Goal: Use online tool/utility: Utilize a website feature to perform a specific function

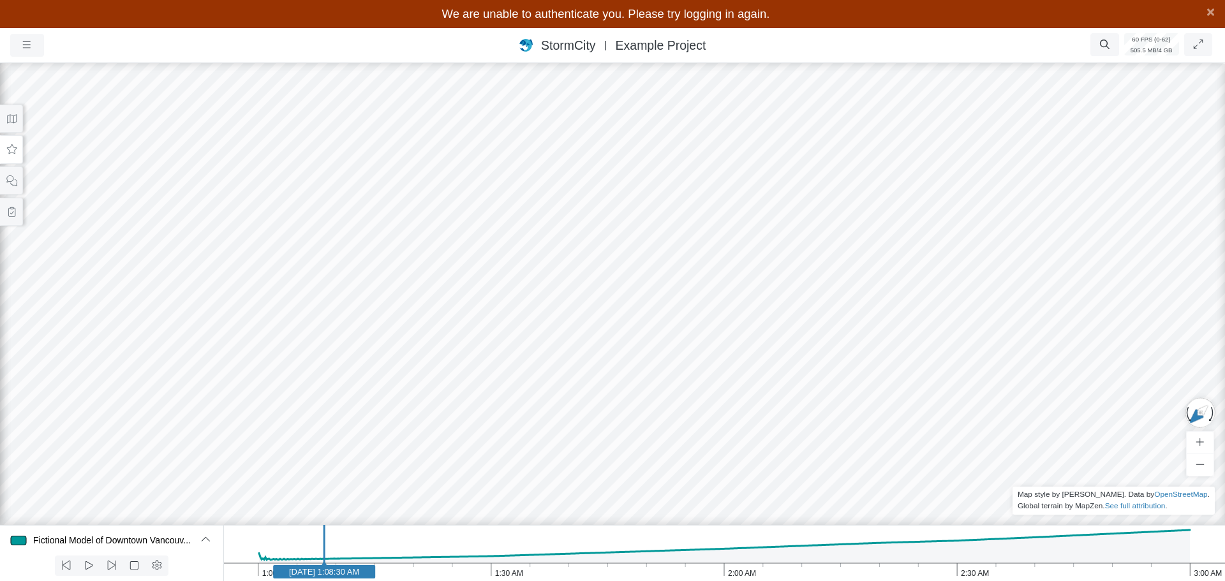
drag, startPoint x: 628, startPoint y: 321, endPoint x: 746, endPoint y: 253, distance: 136.3
drag, startPoint x: 723, startPoint y: 247, endPoint x: 686, endPoint y: 250, distance: 36.5
click at [686, 251] on div at bounding box center [612, 307] width 1225 height 549
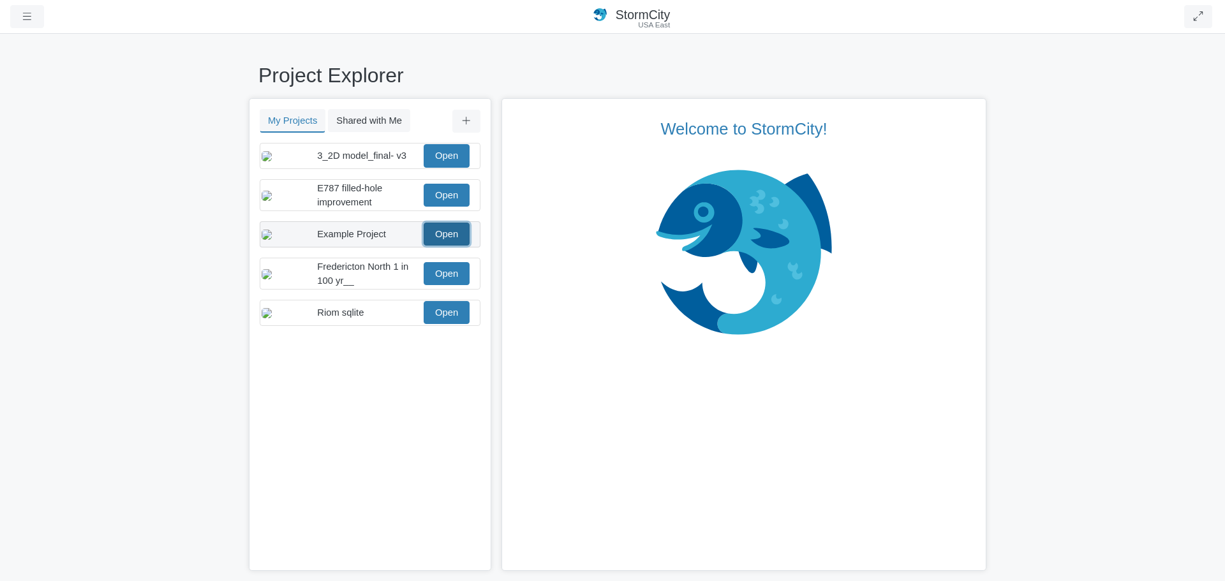
click at [446, 246] on link "Open" at bounding box center [447, 234] width 46 height 23
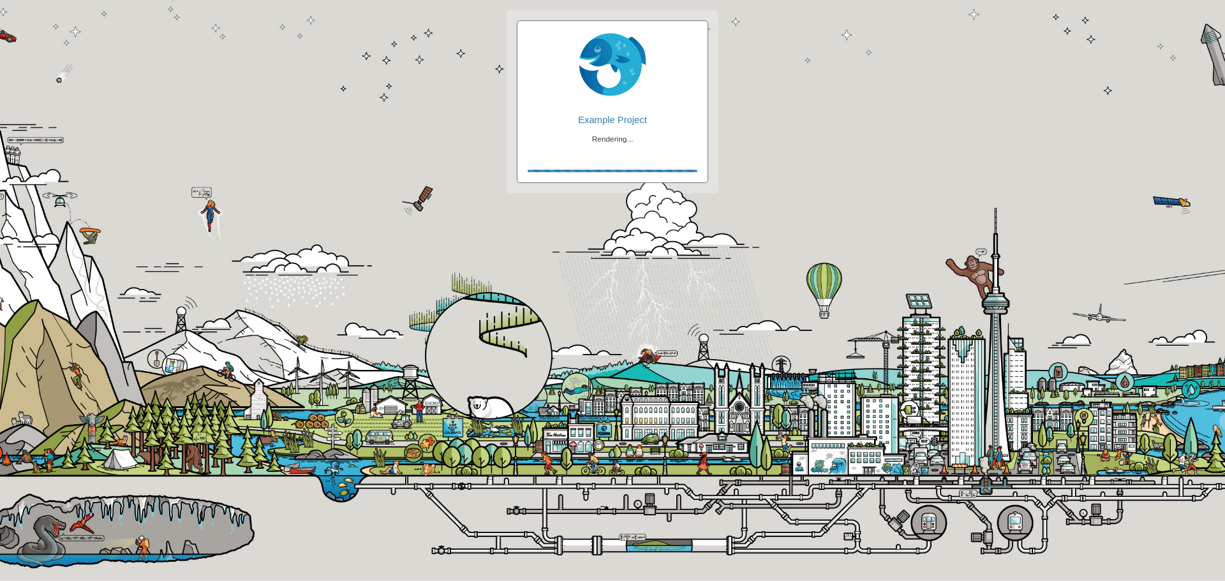
checkbox input "true"
checkbox input "false"
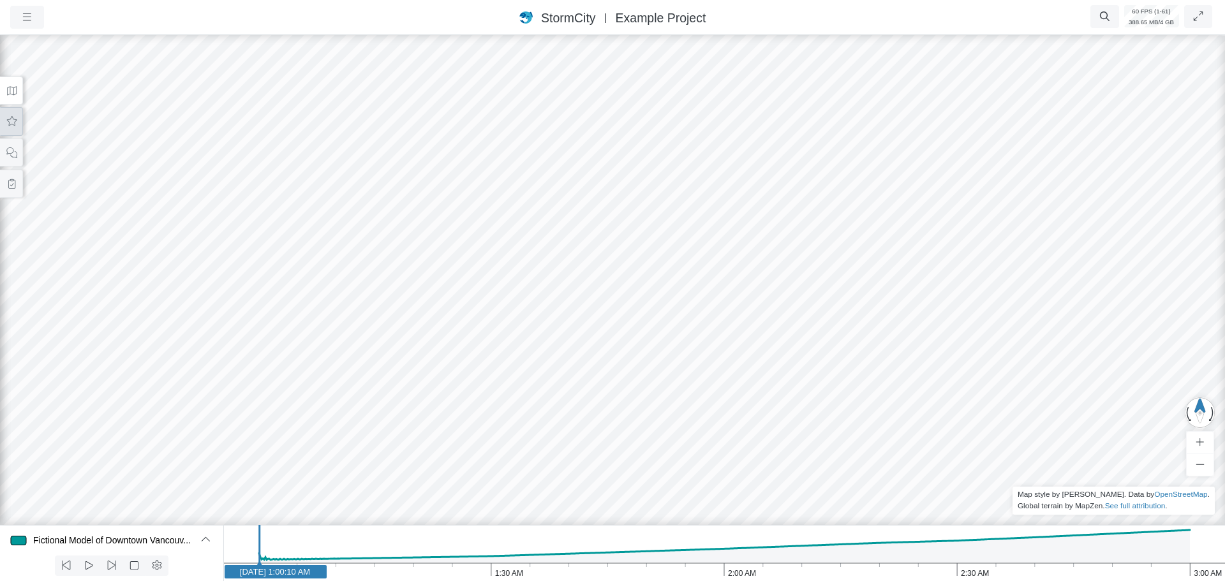
click at [19, 128] on button at bounding box center [11, 121] width 23 height 29
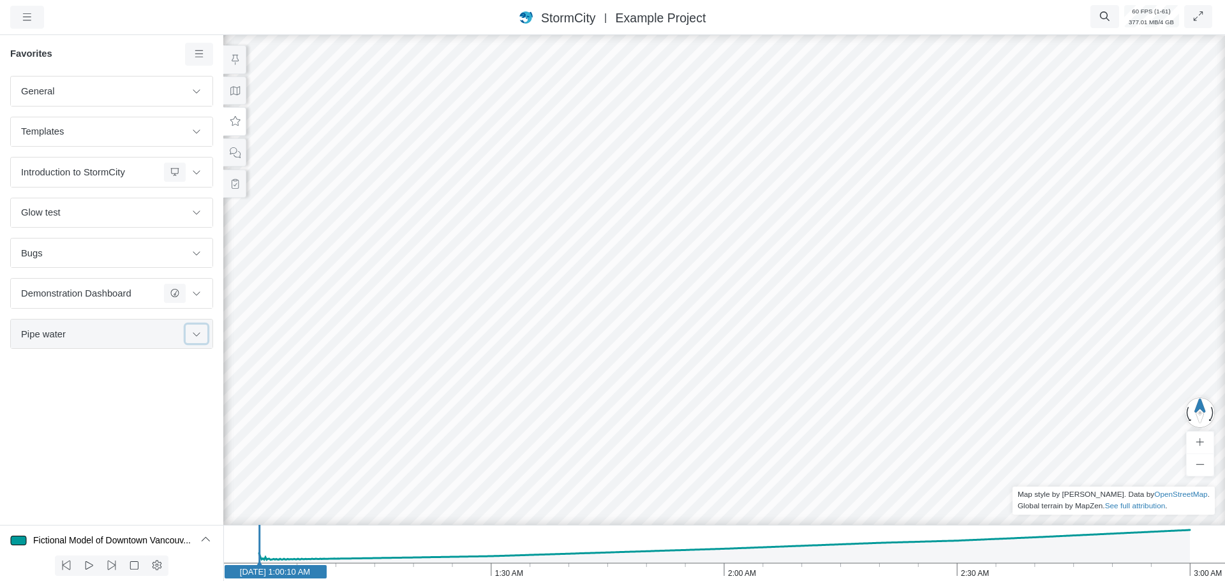
click at [193, 333] on icon at bounding box center [196, 334] width 10 height 8
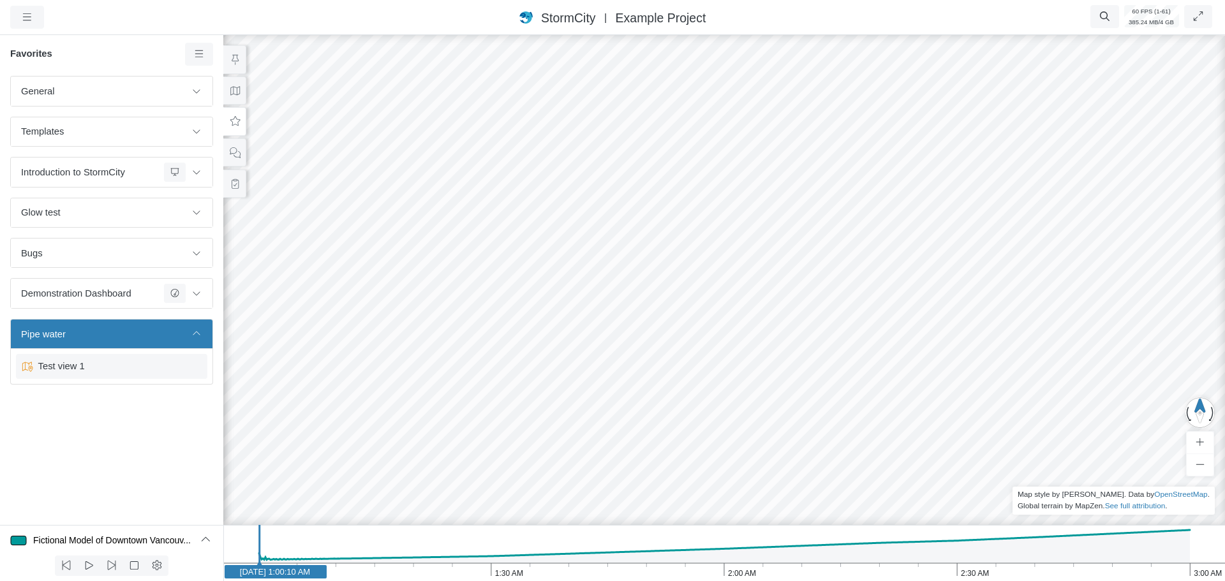
click at [118, 366] on span "Test view 1" at bounding box center [112, 366] width 159 height 14
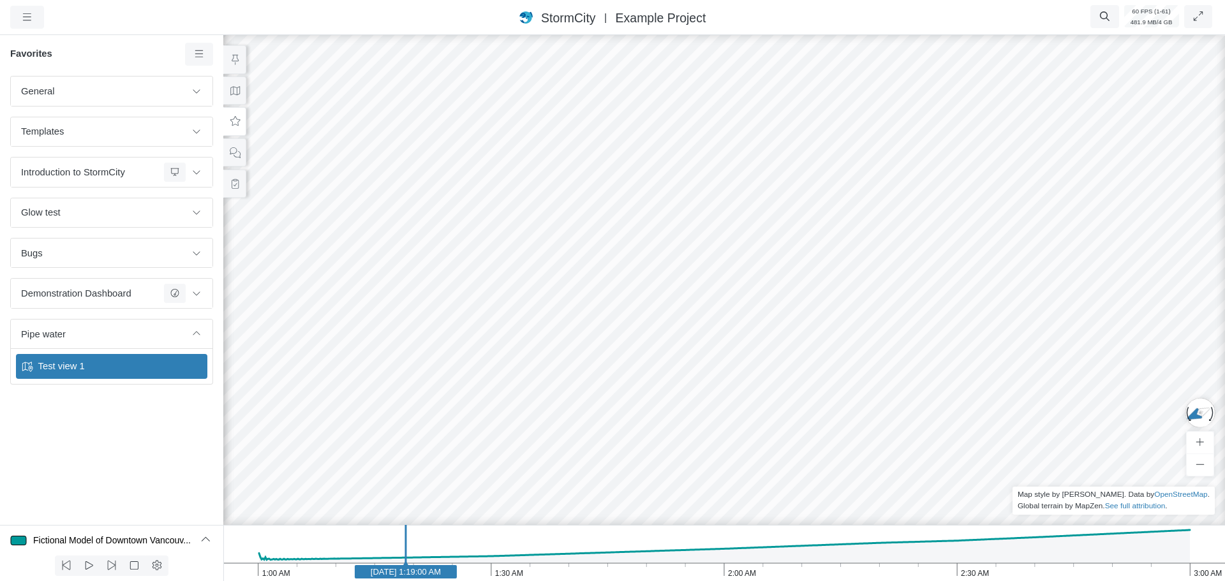
click at [665, 314] on div at bounding box center [724, 307] width 1225 height 549
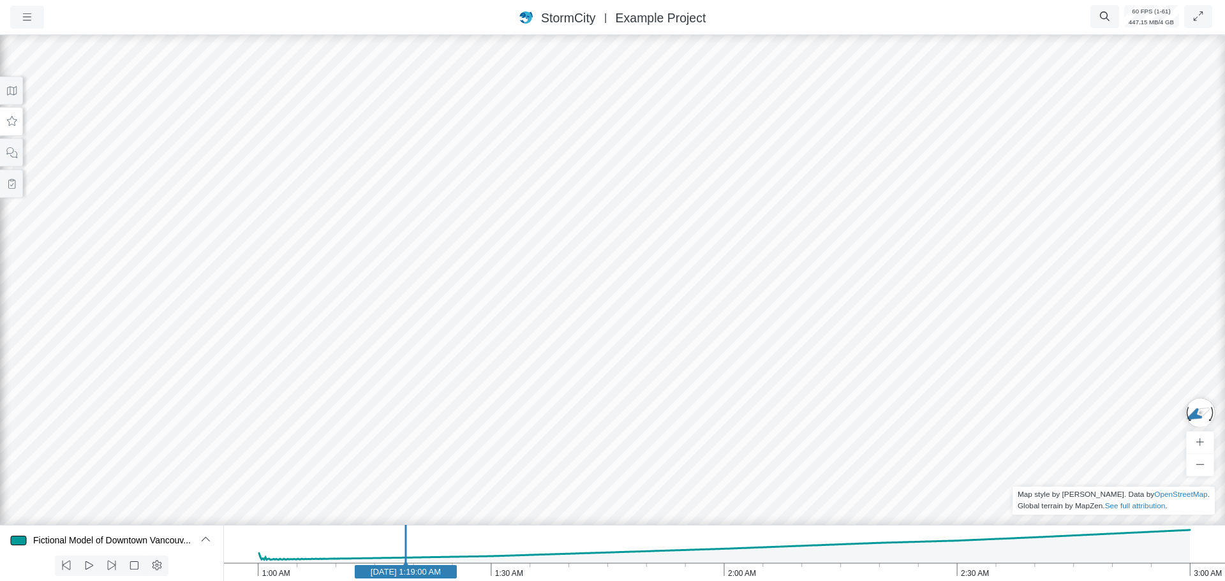
drag, startPoint x: 352, startPoint y: 383, endPoint x: 690, endPoint y: 265, distance: 358.1
click at [841, 223] on div at bounding box center [612, 307] width 1225 height 549
drag, startPoint x: 492, startPoint y: 315, endPoint x: 942, endPoint y: 270, distance: 452.5
click at [948, 269] on div at bounding box center [612, 307] width 1225 height 549
drag, startPoint x: 526, startPoint y: 302, endPoint x: 558, endPoint y: 283, distance: 36.9
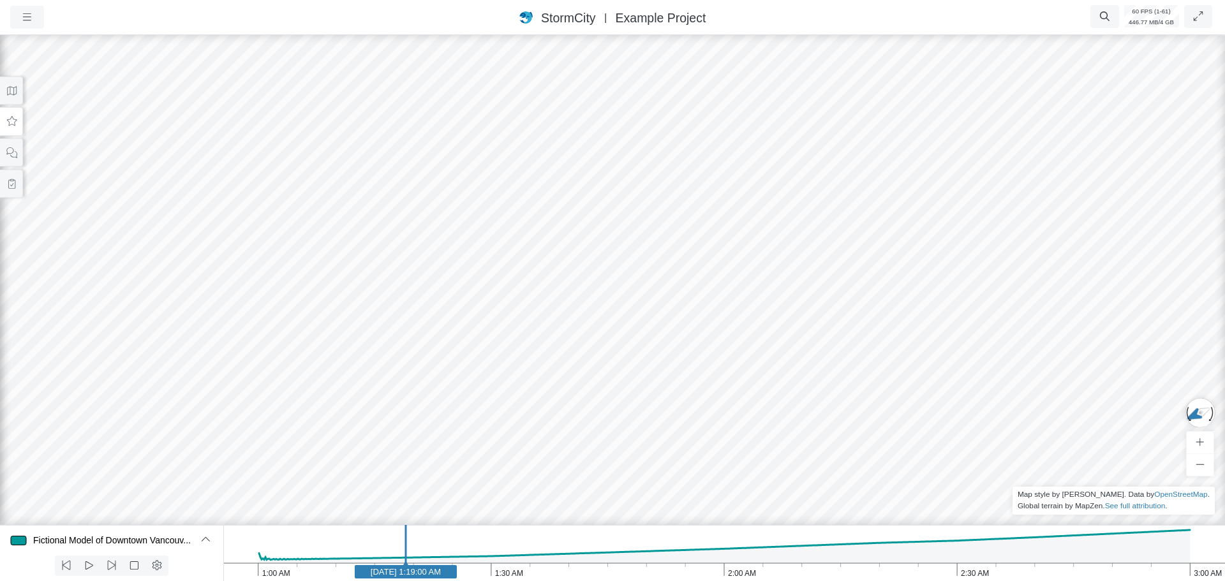
click at [813, 345] on div at bounding box center [612, 307] width 1225 height 549
drag, startPoint x: 774, startPoint y: 276, endPoint x: 741, endPoint y: 284, distance: 34.2
click at [741, 284] on div at bounding box center [612, 307] width 1225 height 549
drag, startPoint x: 18, startPoint y: 121, endPoint x: 34, endPoint y: 156, distance: 39.1
click at [19, 121] on button at bounding box center [11, 121] width 23 height 29
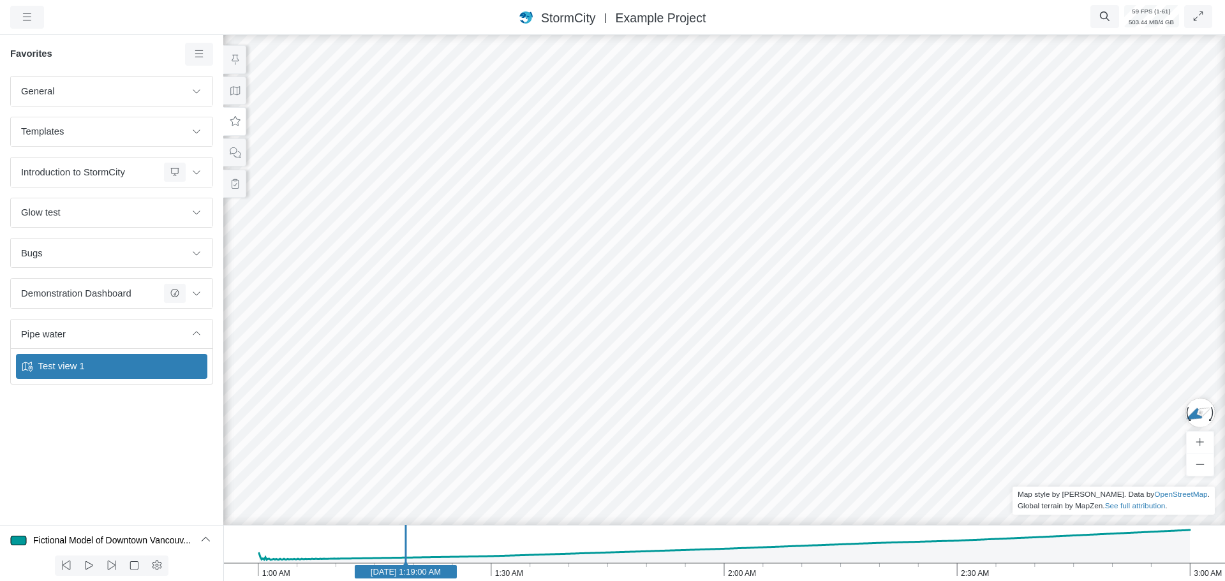
click at [116, 369] on span "Test view 1" at bounding box center [112, 366] width 159 height 14
click at [1145, 424] on div at bounding box center [724, 307] width 1225 height 549
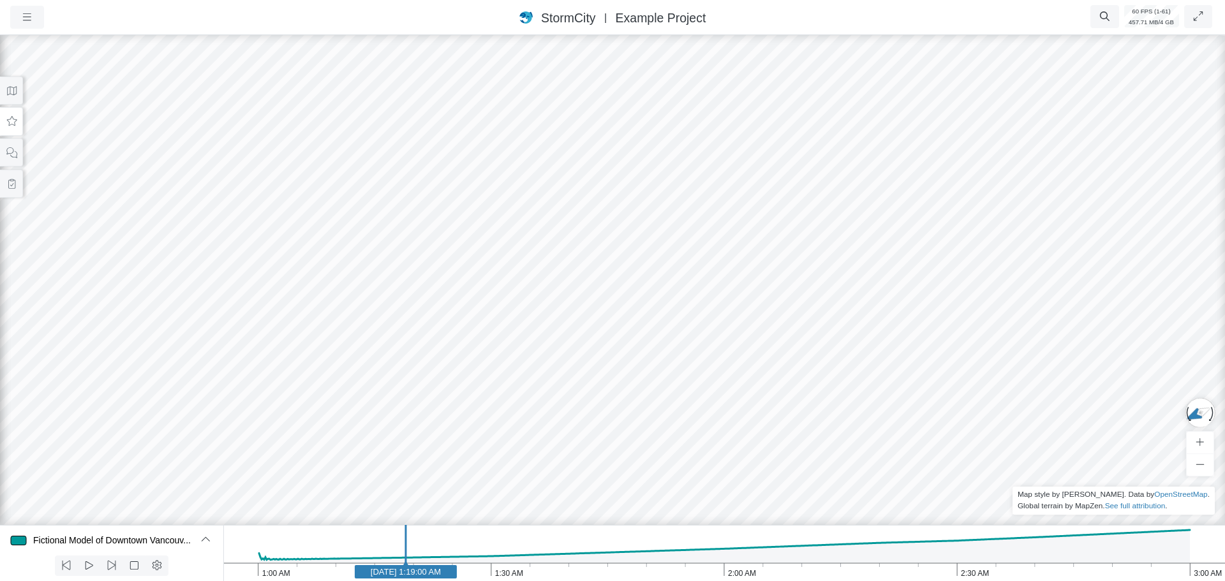
drag, startPoint x: 292, startPoint y: 313, endPoint x: 328, endPoint y: 297, distance: 39.1
click at [332, 323] on div at bounding box center [612, 307] width 1225 height 549
drag, startPoint x: 636, startPoint y: 292, endPoint x: 612, endPoint y: 351, distance: 64.1
drag, startPoint x: 582, startPoint y: 352, endPoint x: 333, endPoint y: 361, distance: 249.0
click at [333, 361] on div at bounding box center [612, 307] width 1225 height 549
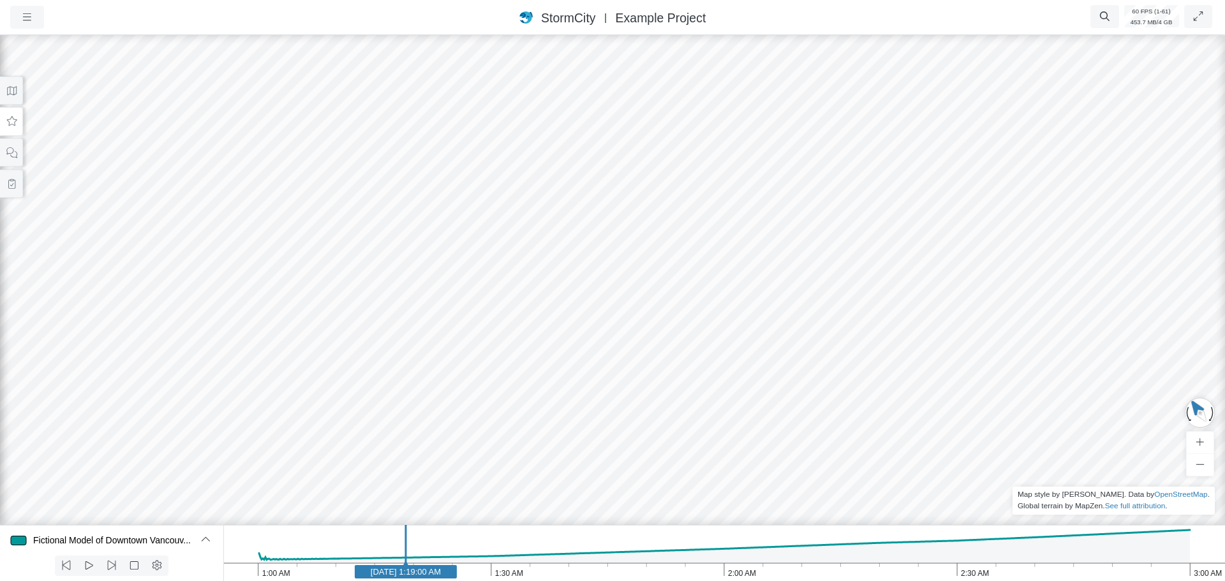
drag, startPoint x: 558, startPoint y: 304, endPoint x: 197, endPoint y: 202, distance: 375.4
drag, startPoint x: 457, startPoint y: 406, endPoint x: 251, endPoint y: 277, distance: 243.9
click at [250, 278] on div at bounding box center [612, 307] width 1225 height 549
drag, startPoint x: 717, startPoint y: 304, endPoint x: 803, endPoint y: 174, distance: 156.1
drag, startPoint x: 480, startPoint y: 346, endPoint x: 893, endPoint y: 311, distance: 414.2
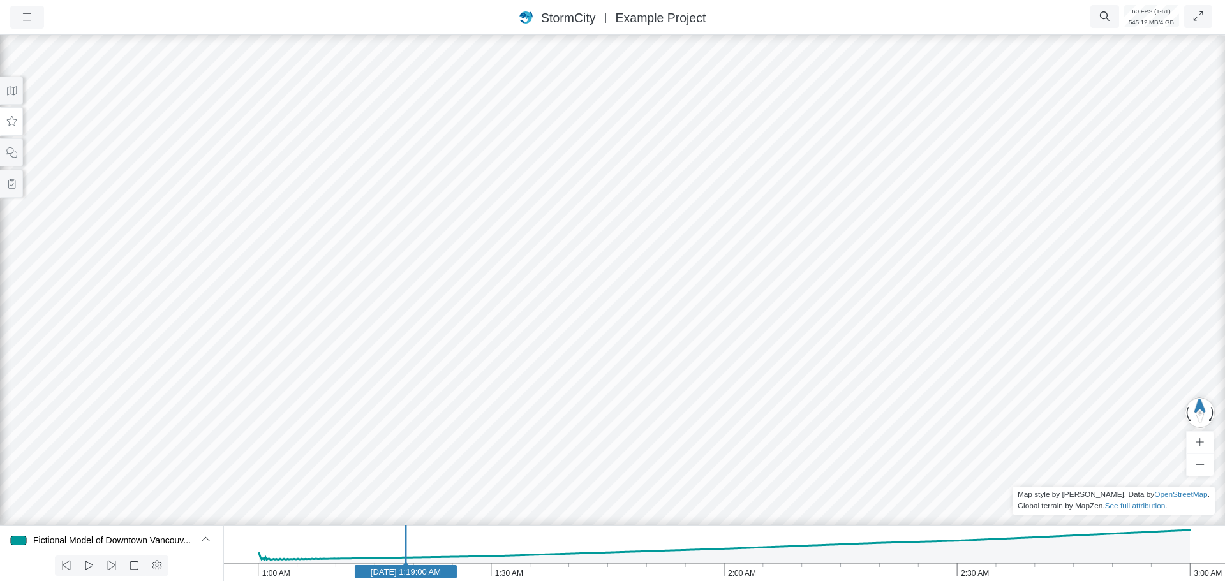
click at [924, 323] on div at bounding box center [612, 307] width 1225 height 549
drag, startPoint x: 602, startPoint y: 194, endPoint x: 638, endPoint y: 302, distance: 114.2
click at [638, 302] on div at bounding box center [612, 307] width 1225 height 549
drag, startPoint x: 18, startPoint y: 90, endPoint x: 27, endPoint y: 108, distance: 20.0
click at [18, 92] on button at bounding box center [11, 91] width 23 height 29
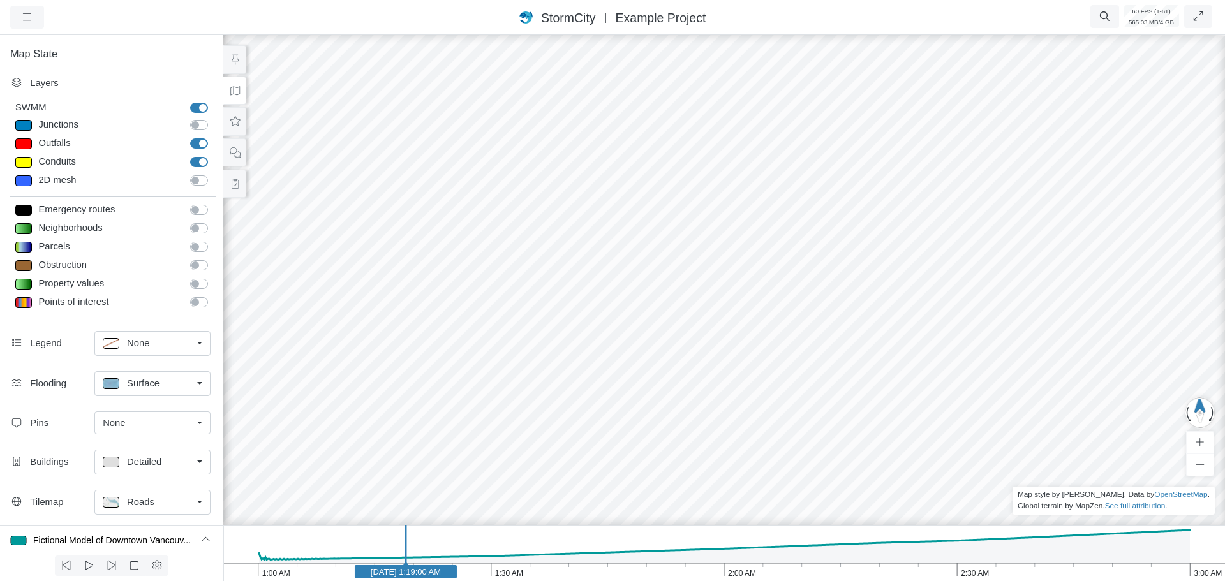
click at [213, 118] on label "Junctions" at bounding box center [213, 118] width 0 height 0
click at [197, 124] on input "Junctions" at bounding box center [195, 124] width 10 height 12
drag, startPoint x: 663, startPoint y: 300, endPoint x: 596, endPoint y: 333, distance: 73.9
click at [596, 335] on div at bounding box center [724, 307] width 1225 height 549
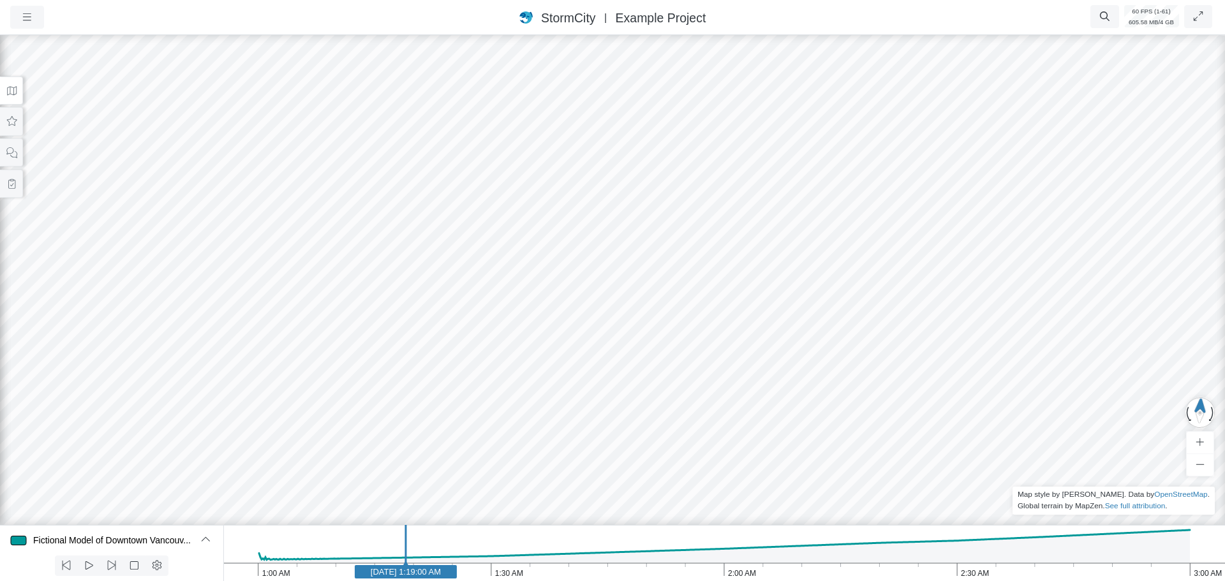
drag, startPoint x: 690, startPoint y: 339, endPoint x: 231, endPoint y: 362, distance: 459.9
drag, startPoint x: 738, startPoint y: 341, endPoint x: 947, endPoint y: 329, distance: 209.0
drag, startPoint x: 941, startPoint y: 343, endPoint x: 323, endPoint y: 242, distance: 625.6
click at [323, 242] on div at bounding box center [612, 307] width 1225 height 549
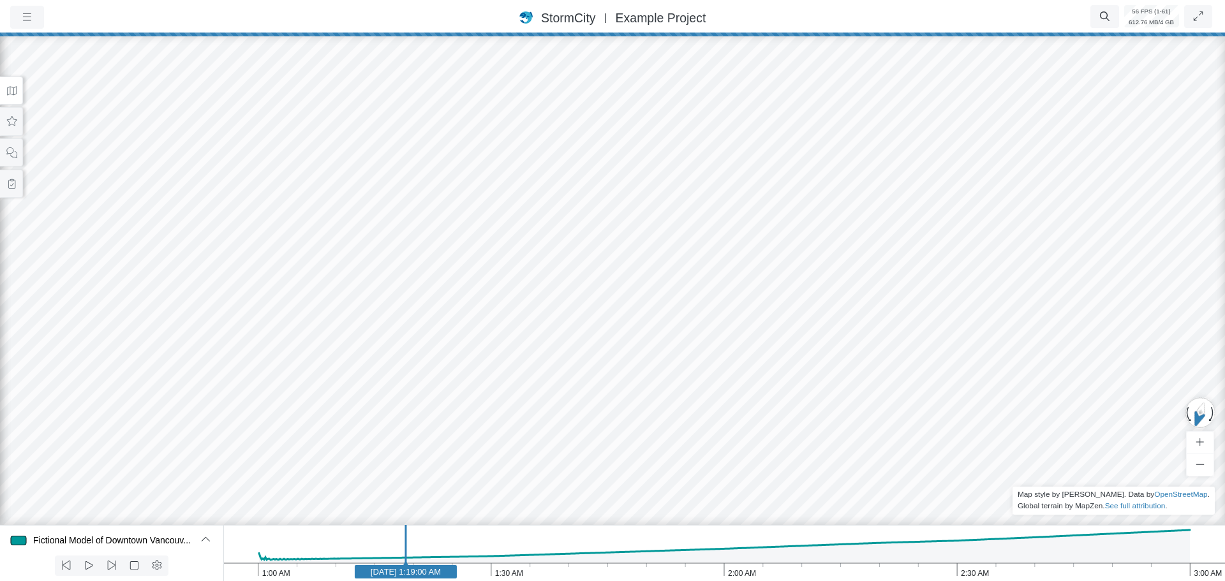
drag, startPoint x: 623, startPoint y: 294, endPoint x: 281, endPoint y: 116, distance: 384.9
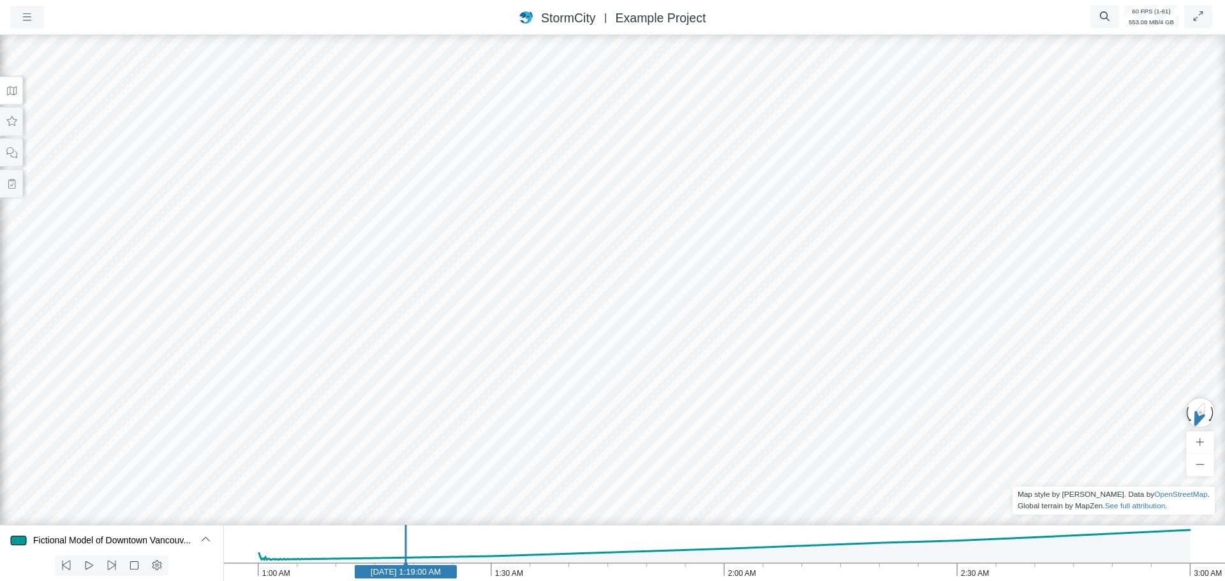
click at [12, 93] on icon at bounding box center [12, 91] width 12 height 10
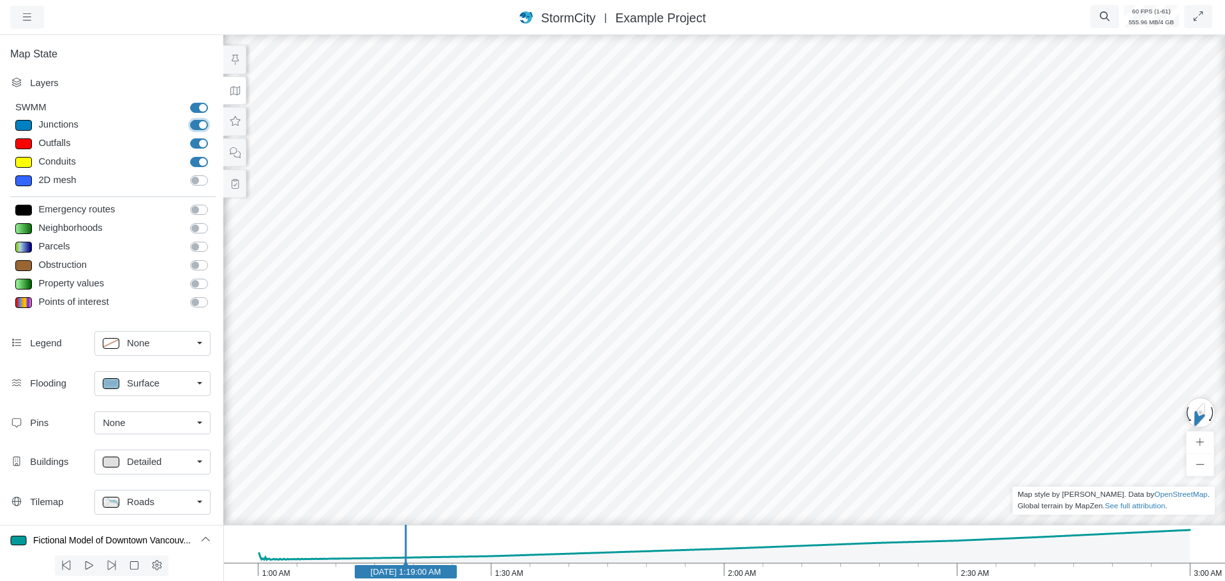
click at [193, 118] on input "Junctions" at bounding box center [195, 124] width 10 height 12
click at [213, 118] on label "Junctions" at bounding box center [213, 118] width 0 height 0
click at [191, 120] on input "Junctions" at bounding box center [195, 124] width 10 height 12
click at [191, 119] on input "Junctions" at bounding box center [195, 124] width 10 height 12
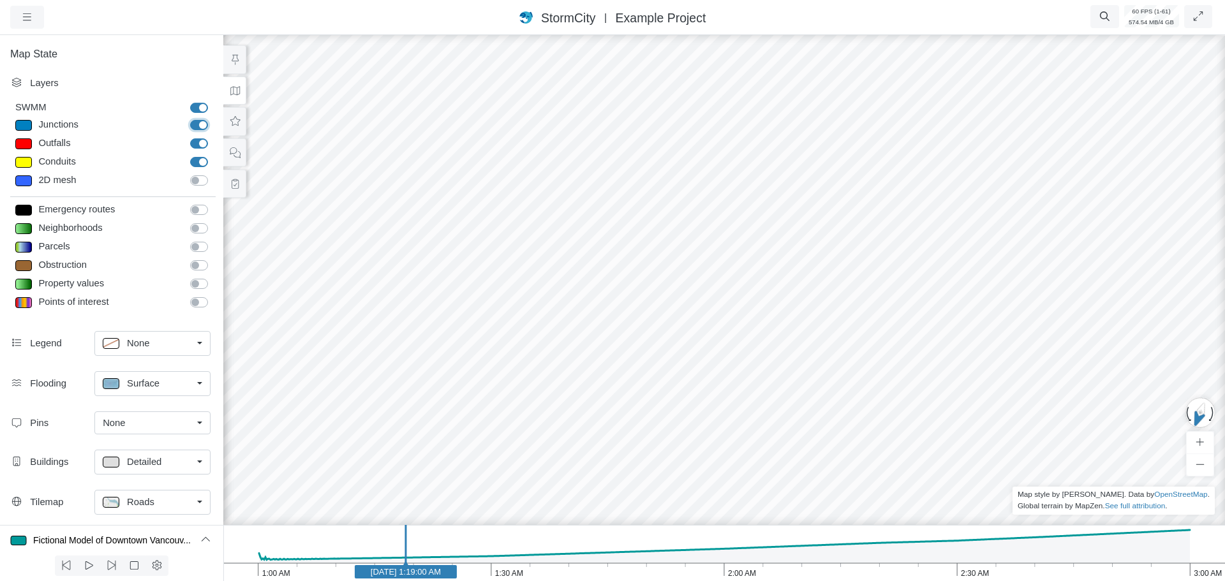
click at [192, 118] on input "Junctions" at bounding box center [195, 124] width 10 height 12
checkbox input "false"
drag, startPoint x: 459, startPoint y: 320, endPoint x: 484, endPoint y: 291, distance: 38.5
click at [484, 291] on div at bounding box center [724, 307] width 1225 height 549
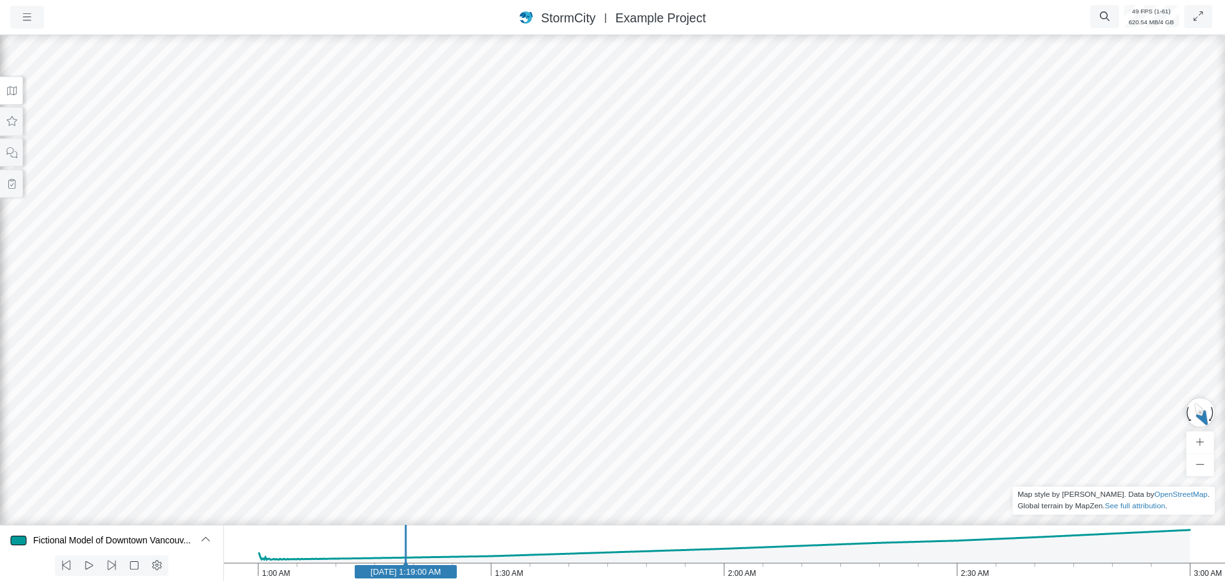
drag, startPoint x: 536, startPoint y: 288, endPoint x: 621, endPoint y: 267, distance: 88.0
drag, startPoint x: 632, startPoint y: 153, endPoint x: 628, endPoint y: 337, distance: 184.4
click at [630, 338] on div at bounding box center [612, 307] width 1225 height 549
drag, startPoint x: 502, startPoint y: 320, endPoint x: 570, endPoint y: 309, distance: 68.4
drag, startPoint x: 683, startPoint y: 427, endPoint x: 258, endPoint y: 459, distance: 426.6
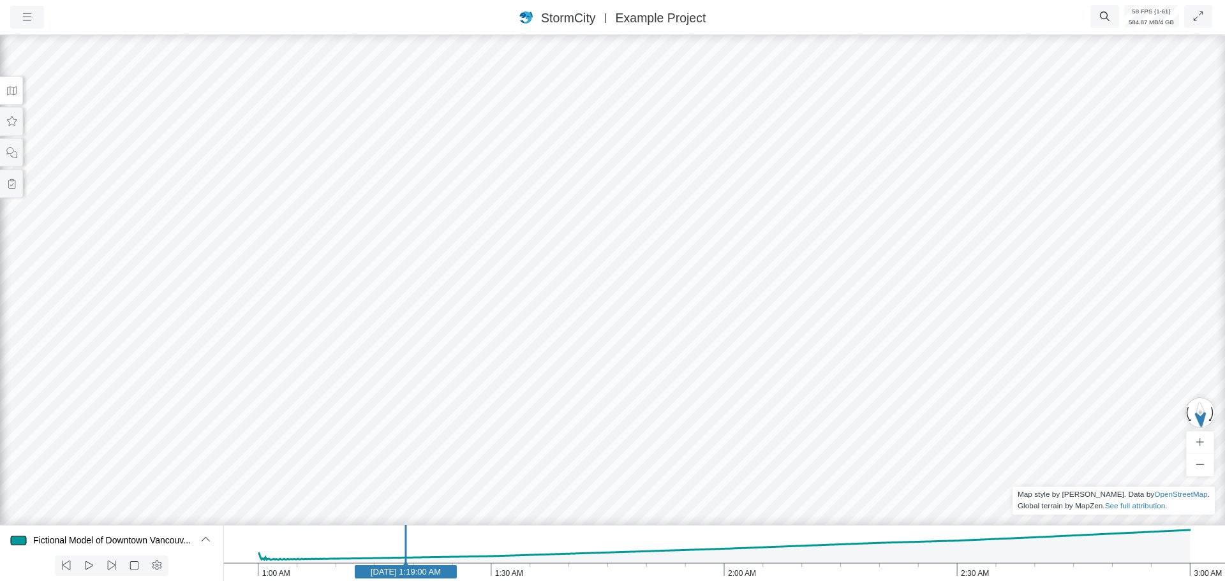
drag, startPoint x: 492, startPoint y: 491, endPoint x: 454, endPoint y: 371, distance: 125.3
click at [454, 371] on div at bounding box center [612, 307] width 1225 height 549
drag, startPoint x: 387, startPoint y: 420, endPoint x: 353, endPoint y: 241, distance: 182.4
click at [353, 241] on div at bounding box center [612, 307] width 1225 height 549
drag, startPoint x: 397, startPoint y: 336, endPoint x: 470, endPoint y: 325, distance: 74.3
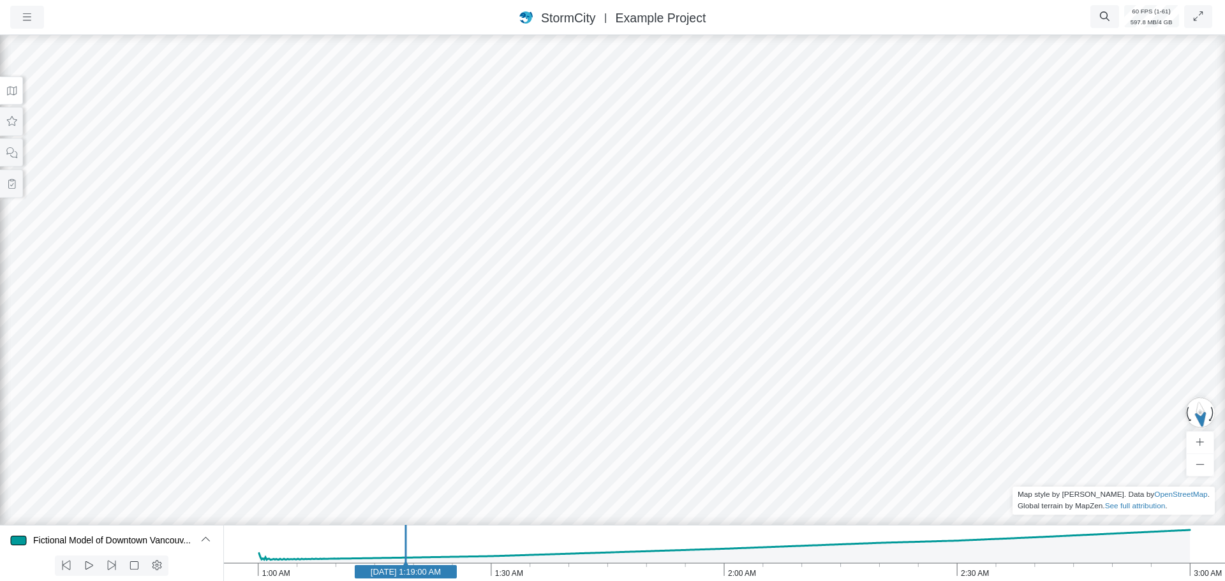
drag, startPoint x: 692, startPoint y: 349, endPoint x: 697, endPoint y: 358, distance: 10.3
click at [697, 358] on div at bounding box center [612, 307] width 1225 height 549
drag, startPoint x: 194, startPoint y: 270, endPoint x: 237, endPoint y: 284, distance: 45.6
click at [236, 286] on div at bounding box center [612, 307] width 1225 height 549
drag, startPoint x: 908, startPoint y: 497, endPoint x: 387, endPoint y: 327, distance: 547.7
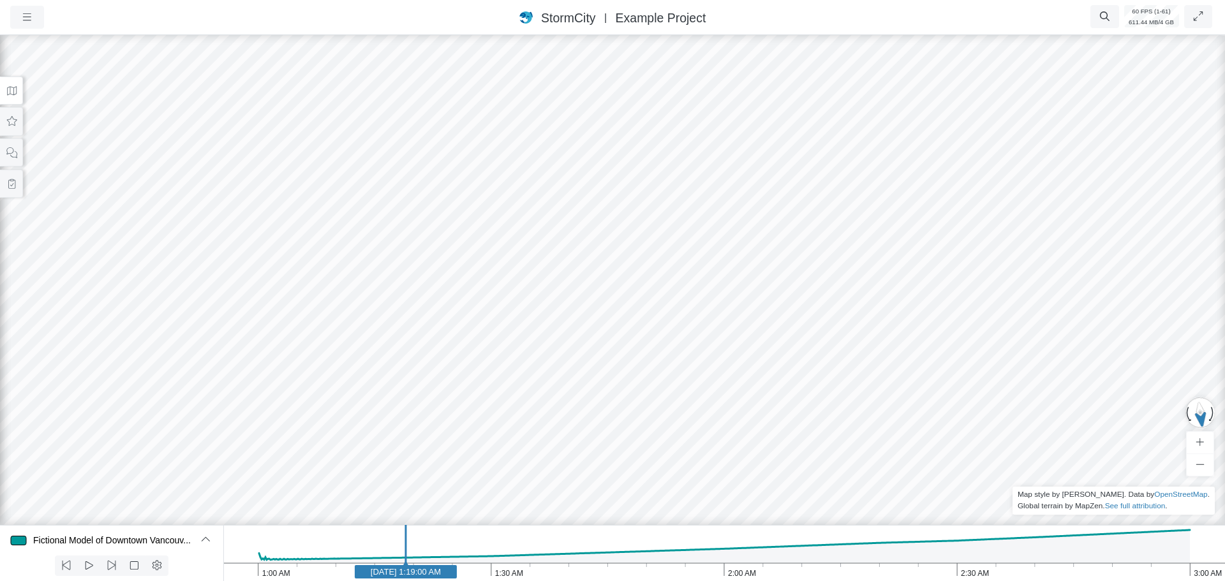
click at [350, 312] on div at bounding box center [612, 307] width 1225 height 549
drag, startPoint x: 464, startPoint y: 368, endPoint x: 1112, endPoint y: 375, distance: 647.5
click at [1112, 375] on div at bounding box center [612, 307] width 1225 height 549
drag, startPoint x: 634, startPoint y: 425, endPoint x: 617, endPoint y: 389, distance: 39.7
click at [617, 389] on div at bounding box center [612, 307] width 1225 height 549
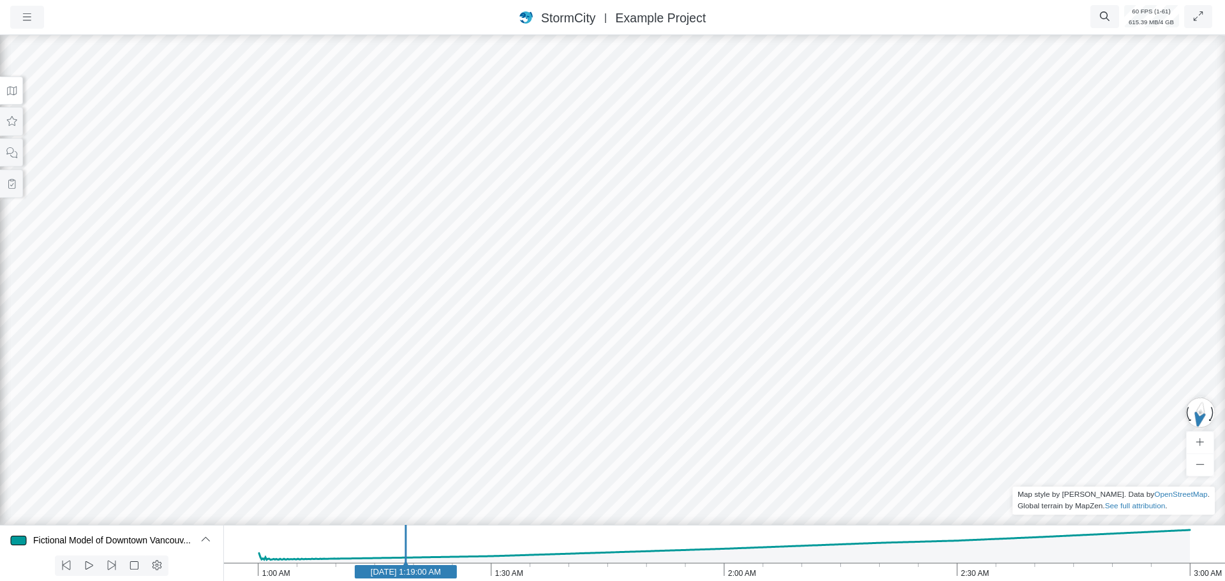
drag, startPoint x: 454, startPoint y: 334, endPoint x: 169, endPoint y: 311, distance: 285.5
drag, startPoint x: 152, startPoint y: 316, endPoint x: 944, endPoint y: 473, distance: 807.2
click at [944, 473] on div at bounding box center [612, 307] width 1225 height 549
drag, startPoint x: 575, startPoint y: 247, endPoint x: 560, endPoint y: 251, distance: 15.3
drag, startPoint x: 584, startPoint y: 378, endPoint x: 489, endPoint y: 241, distance: 166.3
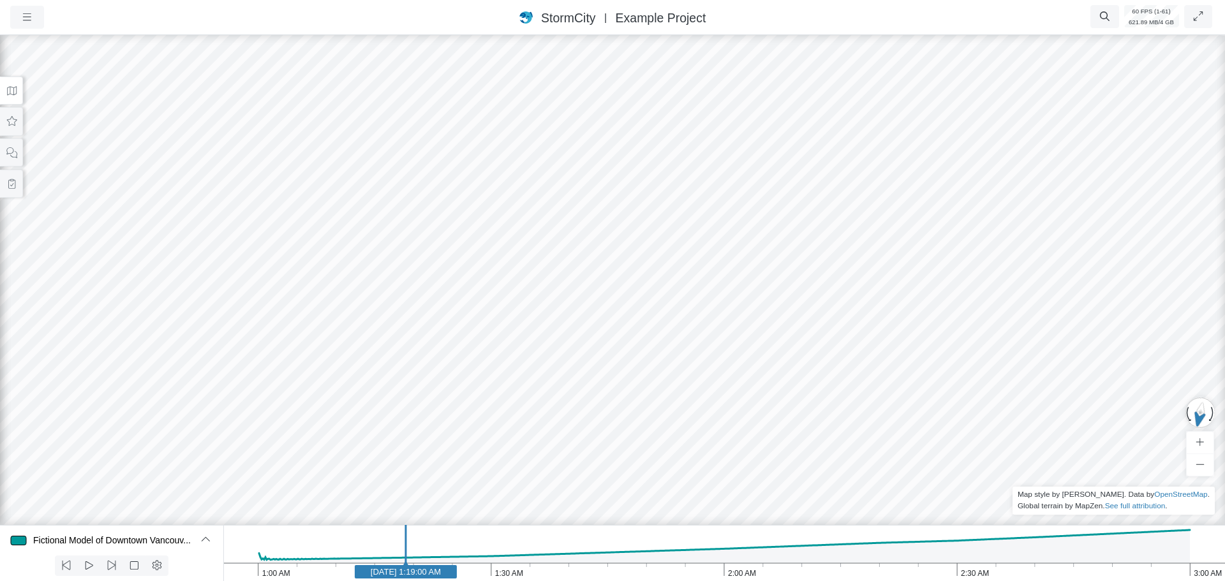
click at [482, 241] on div at bounding box center [612, 307] width 1225 height 549
drag, startPoint x: 873, startPoint y: 288, endPoint x: 799, endPoint y: 415, distance: 146.9
drag, startPoint x: 575, startPoint y: 436, endPoint x: 418, endPoint y: 259, distance: 237.2
click at [436, 241] on div at bounding box center [612, 307] width 1225 height 549
drag, startPoint x: 513, startPoint y: 404, endPoint x: 268, endPoint y: 244, distance: 292.7
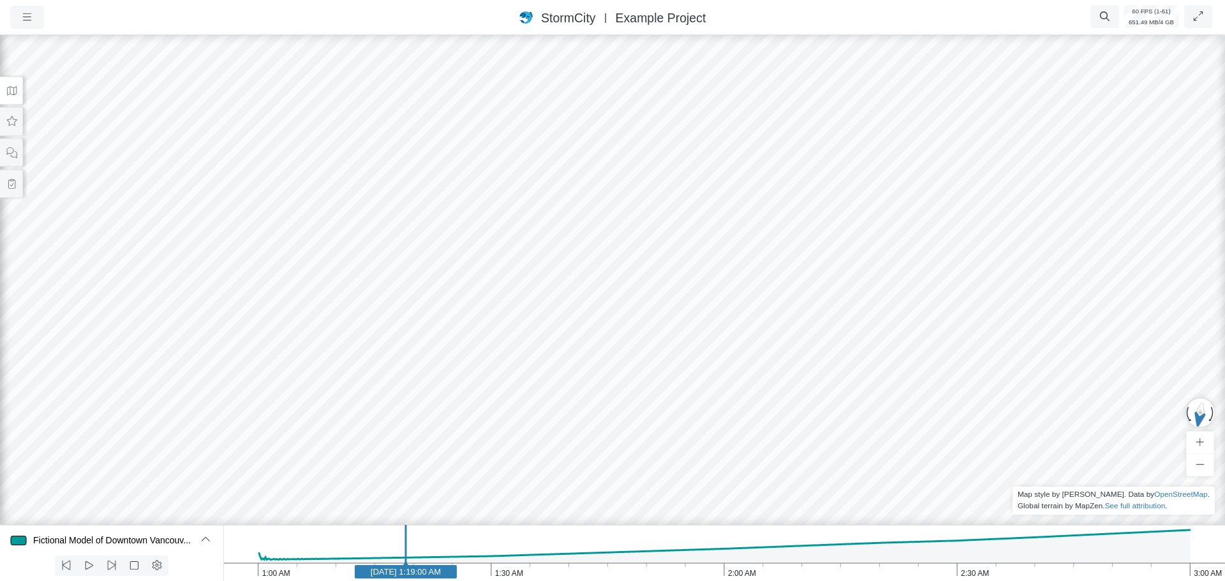
drag, startPoint x: 413, startPoint y: 381, endPoint x: 633, endPoint y: 375, distance: 219.5
click at [526, 573] on icon "3:00 AM 2:30 AM 2:00 AM 1:30 AM 1:00 AM Jan 1, 2020 1:19:00 AM" at bounding box center [724, 553] width 1002 height 56
click at [600, 574] on icon "3:00 AM 2:30 AM 2:00 AM 1:30 AM 1:00 AM Jan 1, 2020 1:34:30 AM" at bounding box center [724, 553] width 1002 height 56
drag, startPoint x: 659, startPoint y: 575, endPoint x: 706, endPoint y: 575, distance: 46.6
click at [664, 575] on icon "3:00 AM 2:30 AM 2:00 AM 1:30 AM 1:00 AM Jan 1, 2020 1:44:10 AM" at bounding box center [724, 553] width 1002 height 56
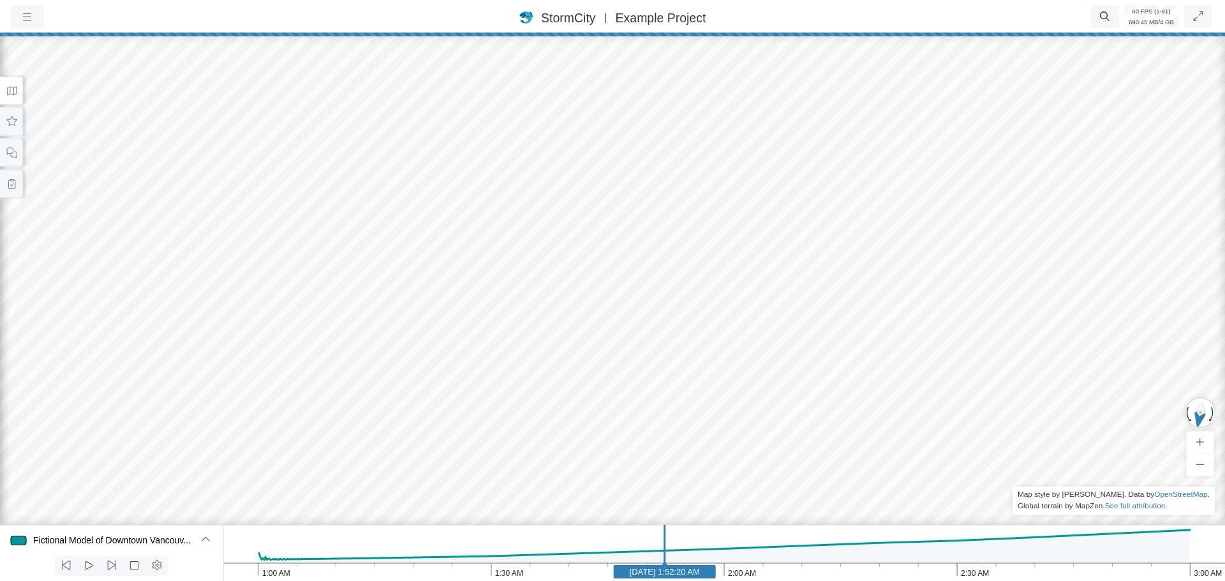
drag, startPoint x: 734, startPoint y: 571, endPoint x: 749, endPoint y: 570, distance: 15.4
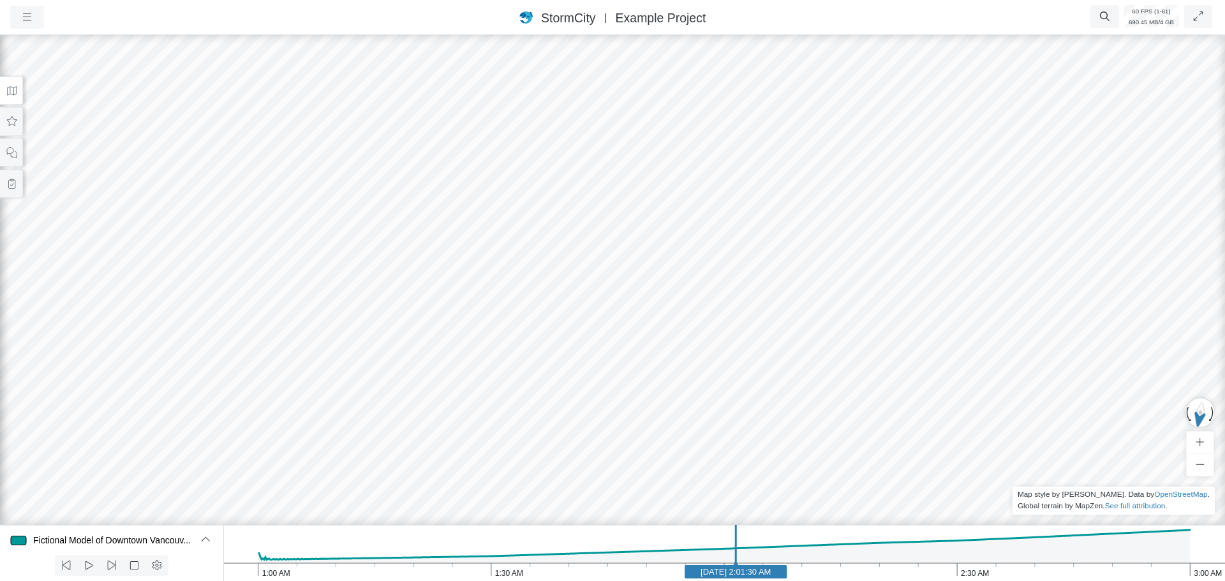
drag, startPoint x: 825, startPoint y: 563, endPoint x: 833, endPoint y: 563, distance: 7.0
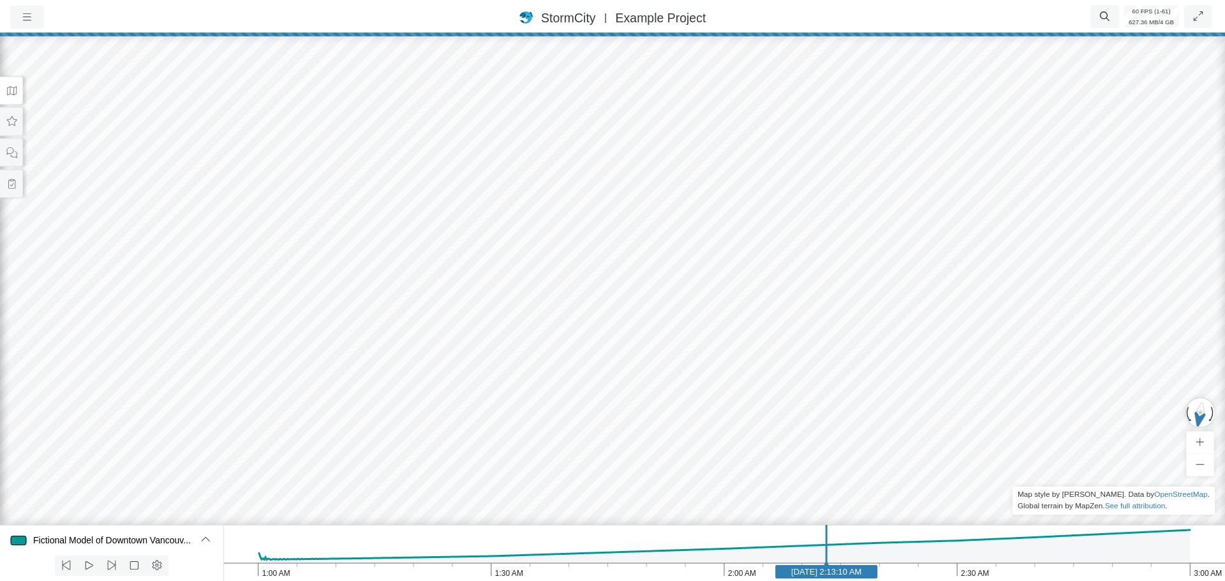
click at [956, 556] on icon "3:00 AM 2:30 AM 2:00 AM 1:30 AM 1:00 AM Jan 1, 2020 2:13:10 AM" at bounding box center [724, 553] width 1002 height 56
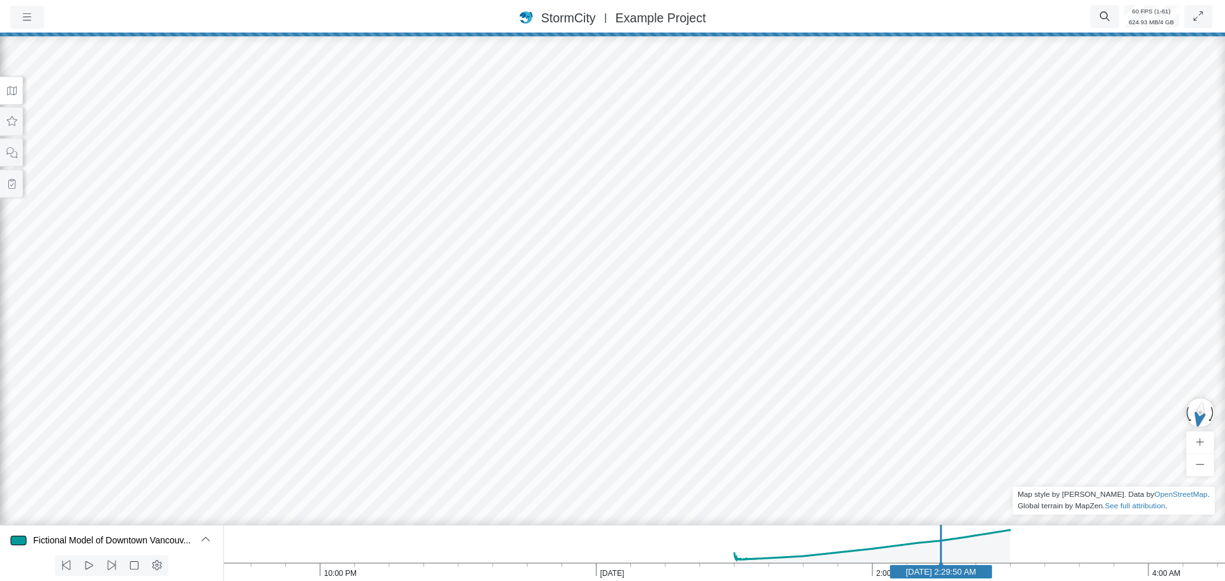
click at [988, 568] on rect at bounding box center [941, 571] width 102 height 13
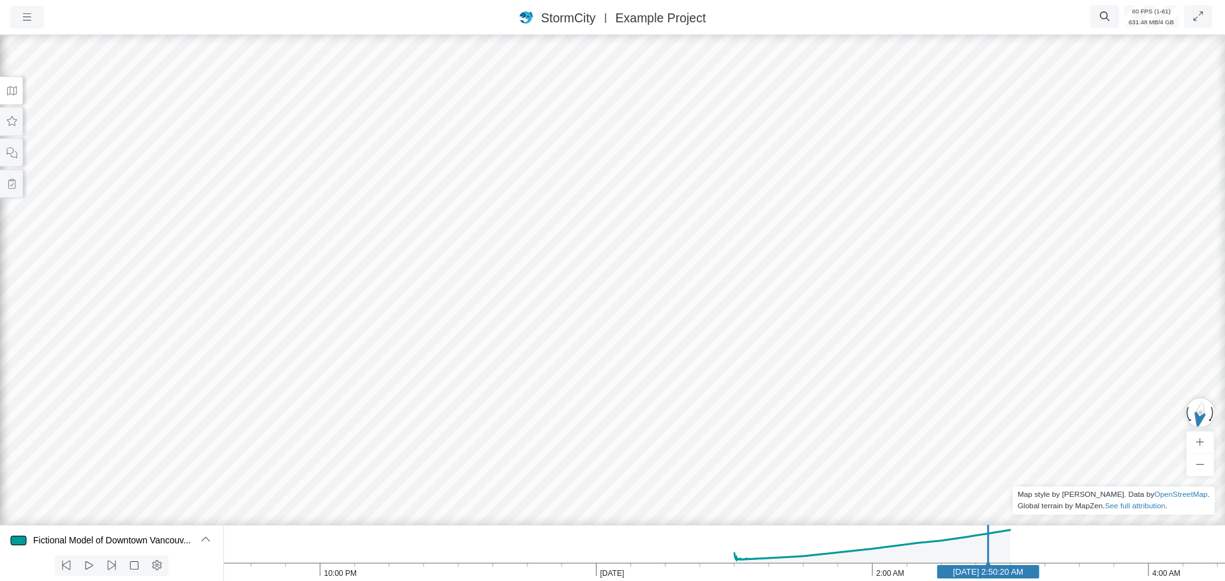
drag, startPoint x: 365, startPoint y: 412, endPoint x: 600, endPoint y: 357, distance: 241.7
click at [600, 357] on div at bounding box center [612, 307] width 1225 height 549
drag, startPoint x: 449, startPoint y: 382, endPoint x: 219, endPoint y: 390, distance: 230.4
drag, startPoint x: 710, startPoint y: 195, endPoint x: 639, endPoint y: 287, distance: 116.9
click at [639, 287] on div at bounding box center [612, 307] width 1225 height 549
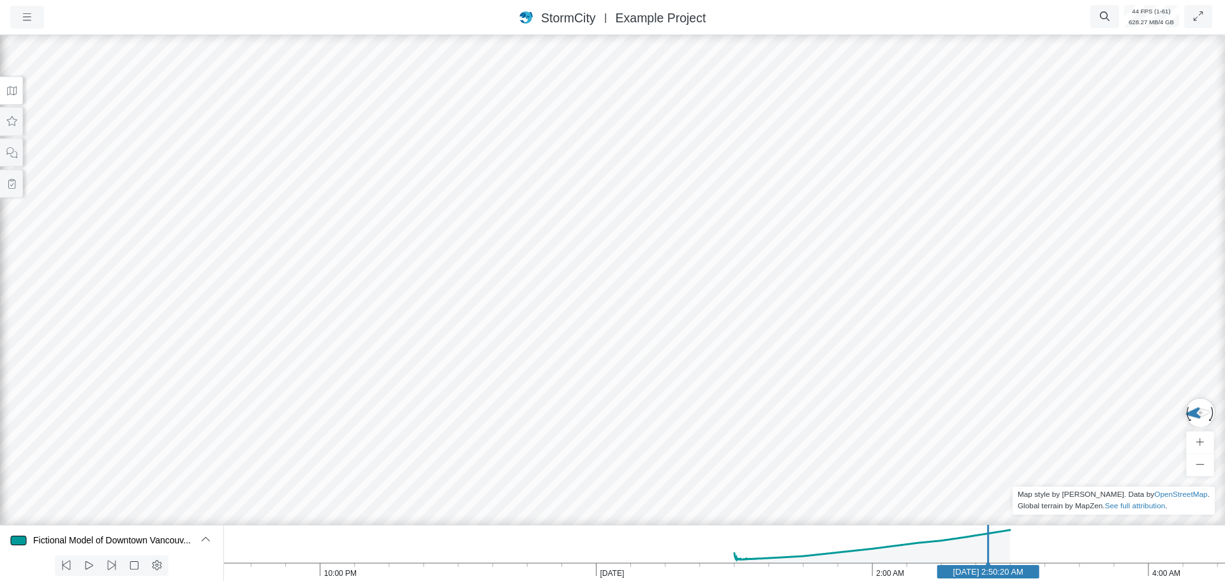
drag, startPoint x: 639, startPoint y: 293, endPoint x: 579, endPoint y: 411, distance: 133.2
drag, startPoint x: 729, startPoint y: 385, endPoint x: 407, endPoint y: 236, distance: 355.1
click at [407, 236] on div at bounding box center [612, 307] width 1225 height 549
drag, startPoint x: 723, startPoint y: 267, endPoint x: -83, endPoint y: 221, distance: 807.1
drag, startPoint x: 1096, startPoint y: 221, endPoint x: 239, endPoint y: 386, distance: 872.5
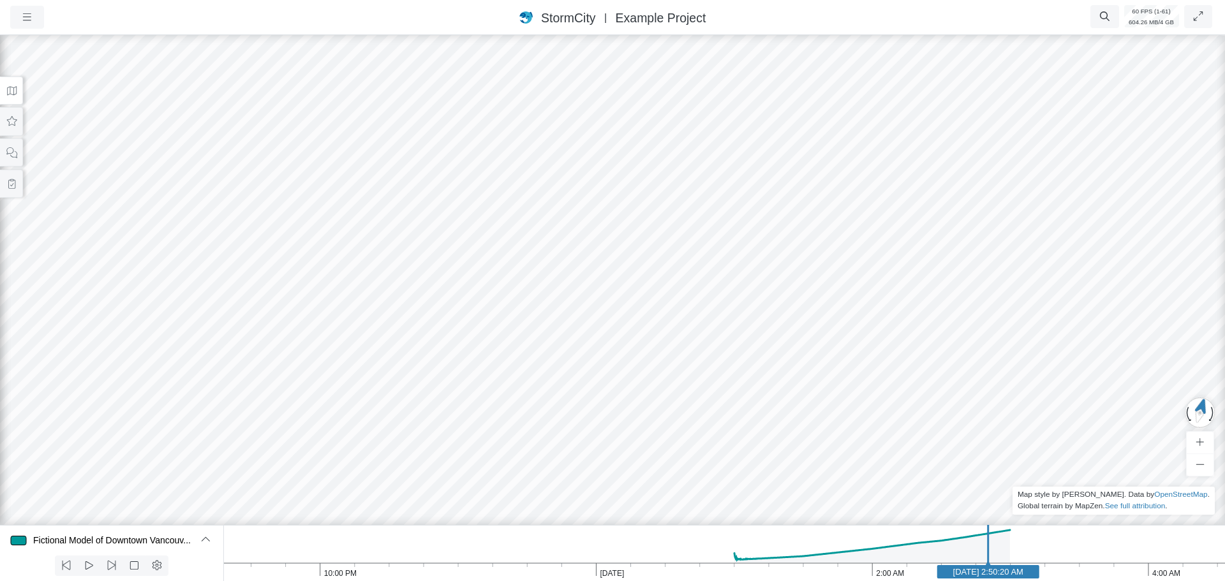
click at [239, 387] on div at bounding box center [612, 307] width 1225 height 549
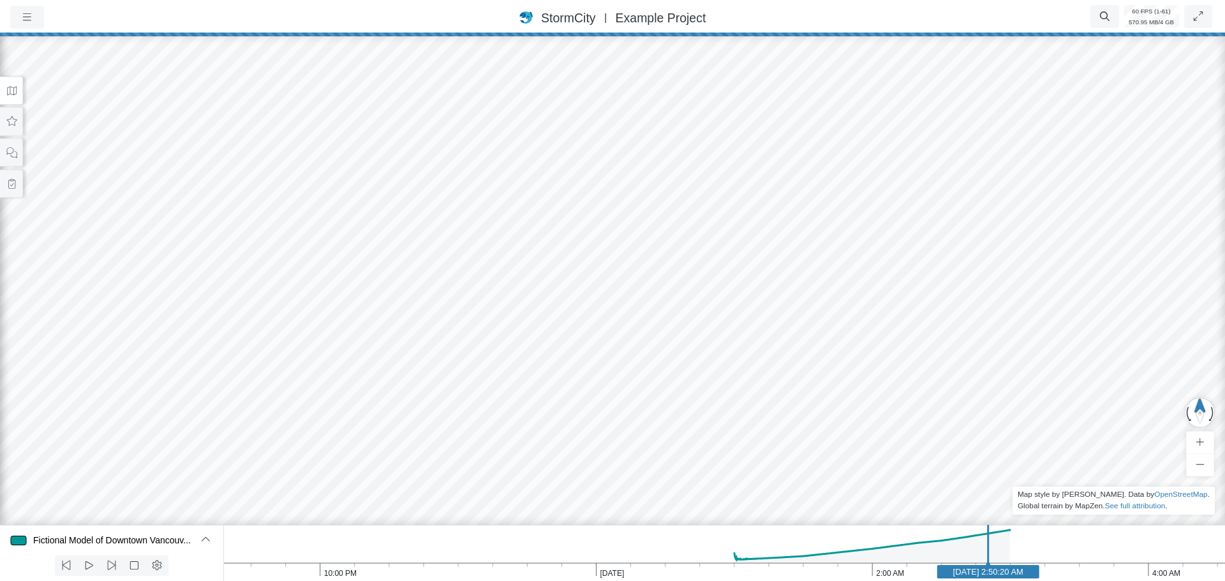
drag, startPoint x: 444, startPoint y: 305, endPoint x: 681, endPoint y: 267, distance: 240.4
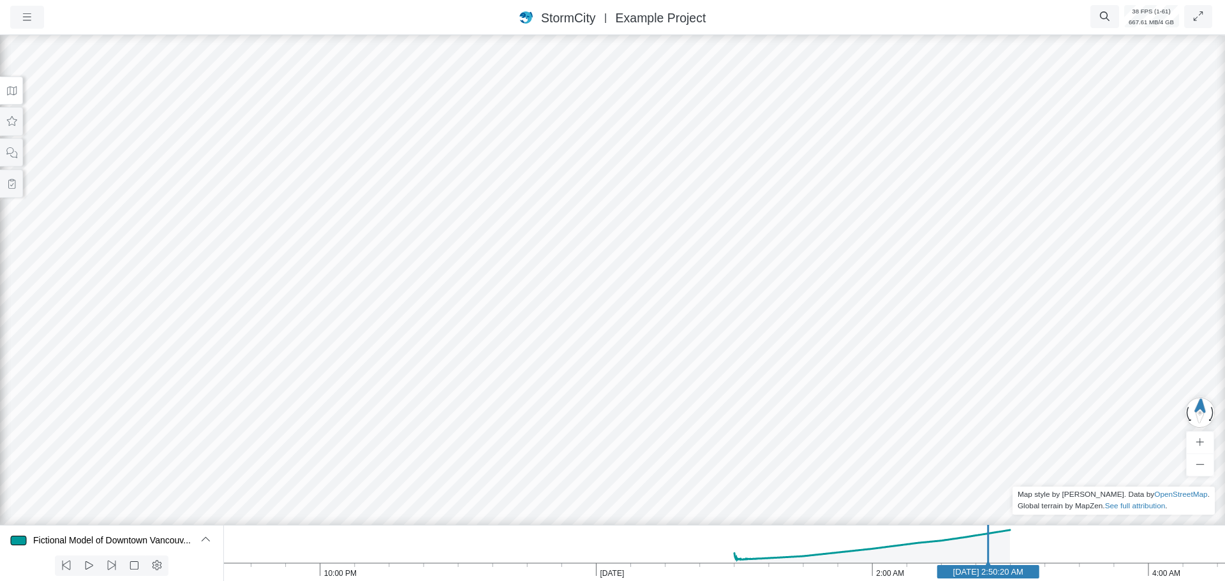
drag, startPoint x: 670, startPoint y: 297, endPoint x: 584, endPoint y: 293, distance: 86.2
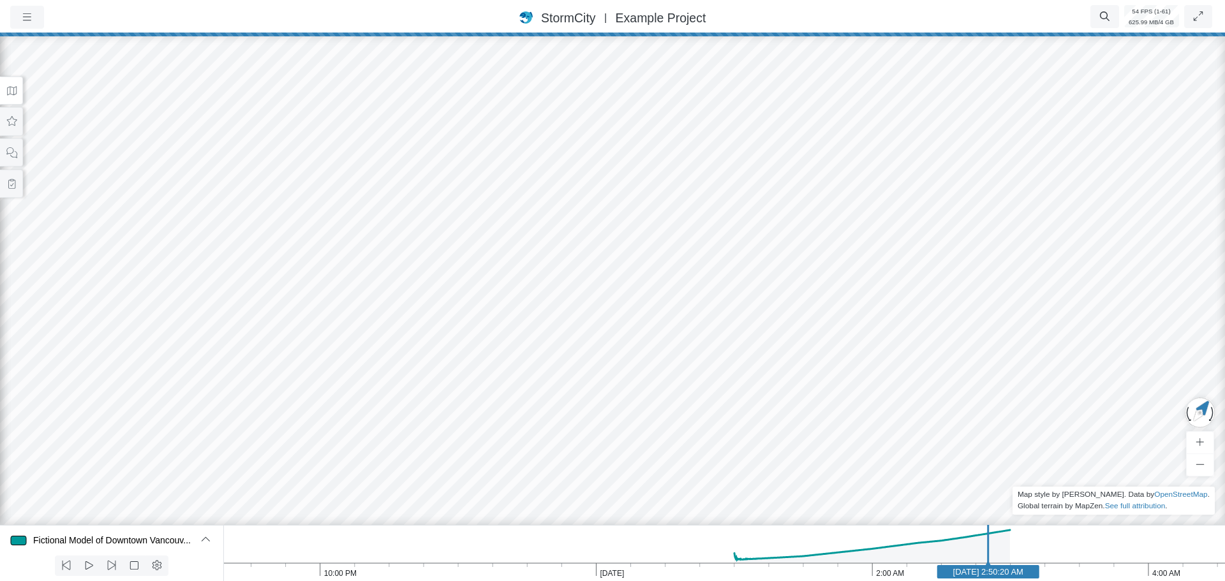
drag, startPoint x: 1140, startPoint y: 329, endPoint x: 311, endPoint y: 295, distance: 830.0
click at [299, 297] on div at bounding box center [612, 307] width 1225 height 549
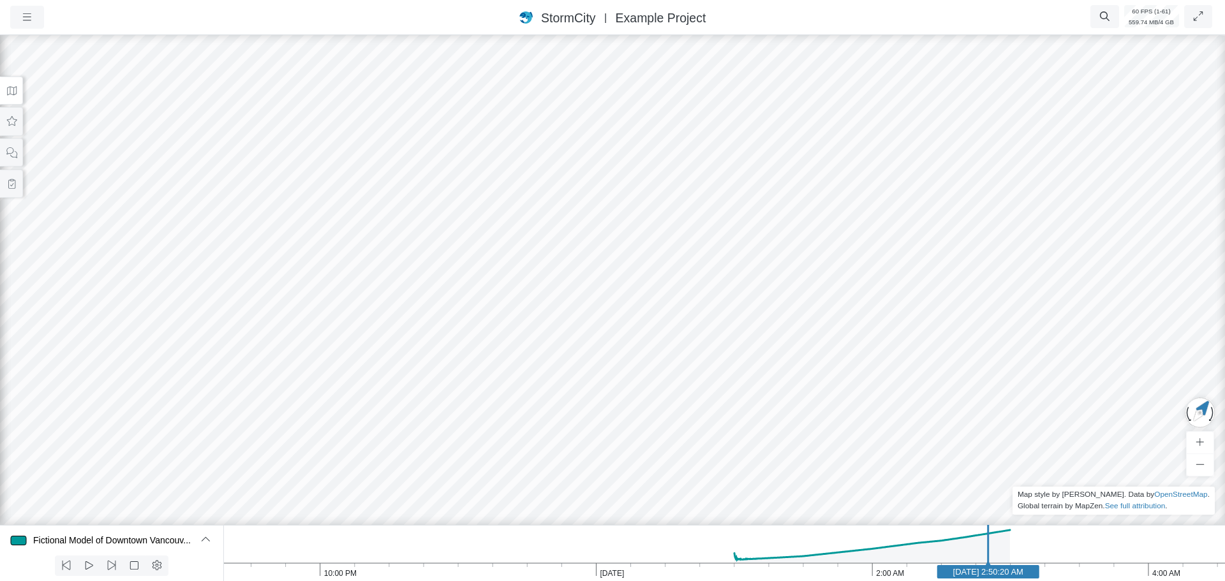
drag, startPoint x: 272, startPoint y: 325, endPoint x: 752, endPoint y: 258, distance: 484.5
click at [882, 243] on div at bounding box center [612, 307] width 1225 height 549
drag, startPoint x: 632, startPoint y: 229, endPoint x: 193, endPoint y: 186, distance: 441.6
drag, startPoint x: 736, startPoint y: 219, endPoint x: 628, endPoint y: 216, distance: 108.5
drag, startPoint x: 964, startPoint y: 251, endPoint x: 251, endPoint y: 242, distance: 713.3
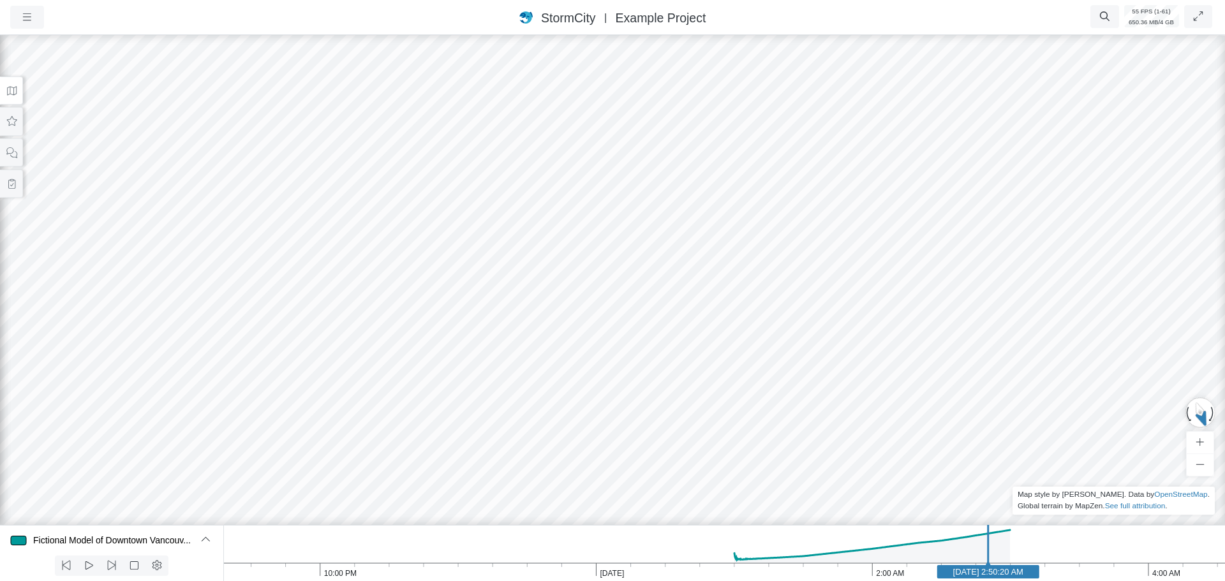
click at [244, 242] on div at bounding box center [612, 307] width 1225 height 549
drag, startPoint x: 1008, startPoint y: 288, endPoint x: 513, endPoint y: 301, distance: 495.2
click at [480, 304] on div at bounding box center [612, 307] width 1225 height 549
drag, startPoint x: 1003, startPoint y: 286, endPoint x: 833, endPoint y: 286, distance: 170.3
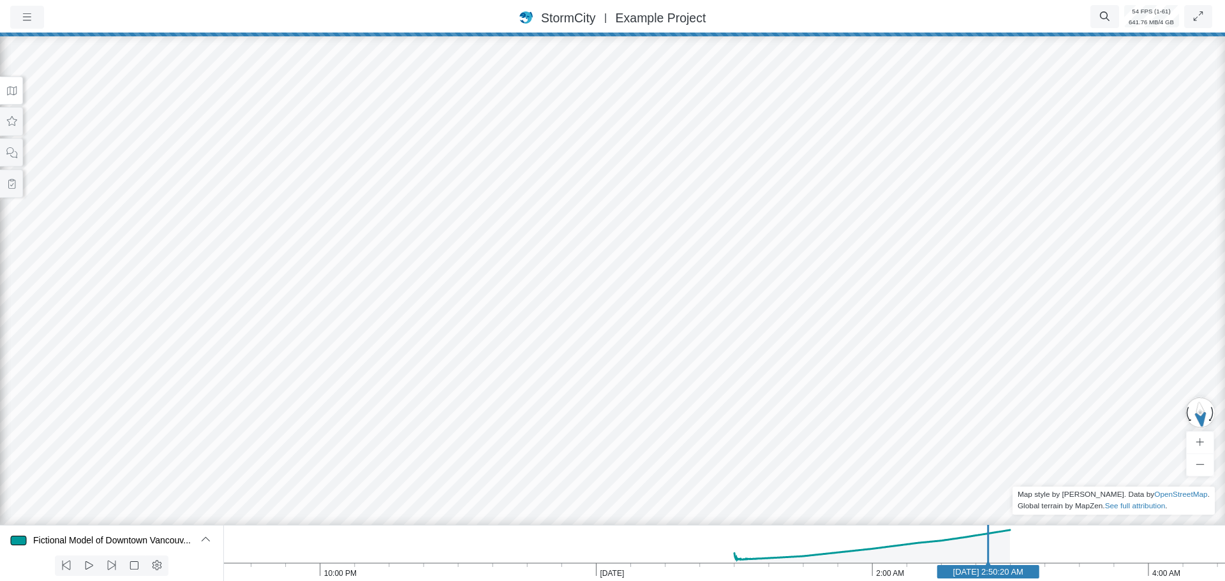
drag, startPoint x: 1065, startPoint y: 319, endPoint x: 940, endPoint y: 290, distance: 128.9
click at [940, 290] on div at bounding box center [612, 307] width 1225 height 549
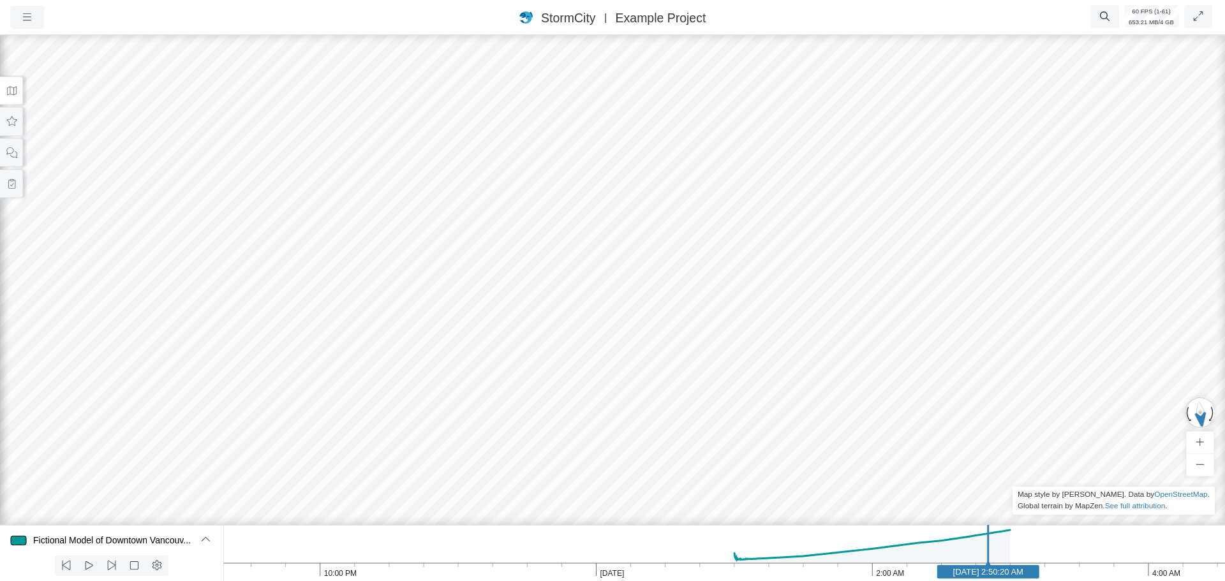
drag, startPoint x: 1070, startPoint y: 323, endPoint x: 800, endPoint y: 410, distance: 283.4
click at [797, 411] on div at bounding box center [612, 307] width 1225 height 549
drag, startPoint x: 1014, startPoint y: 325, endPoint x: 996, endPoint y: 327, distance: 17.9
drag, startPoint x: 894, startPoint y: 373, endPoint x: 344, endPoint y: 420, distance: 552.0
drag, startPoint x: 512, startPoint y: 417, endPoint x: 323, endPoint y: 225, distance: 270.2
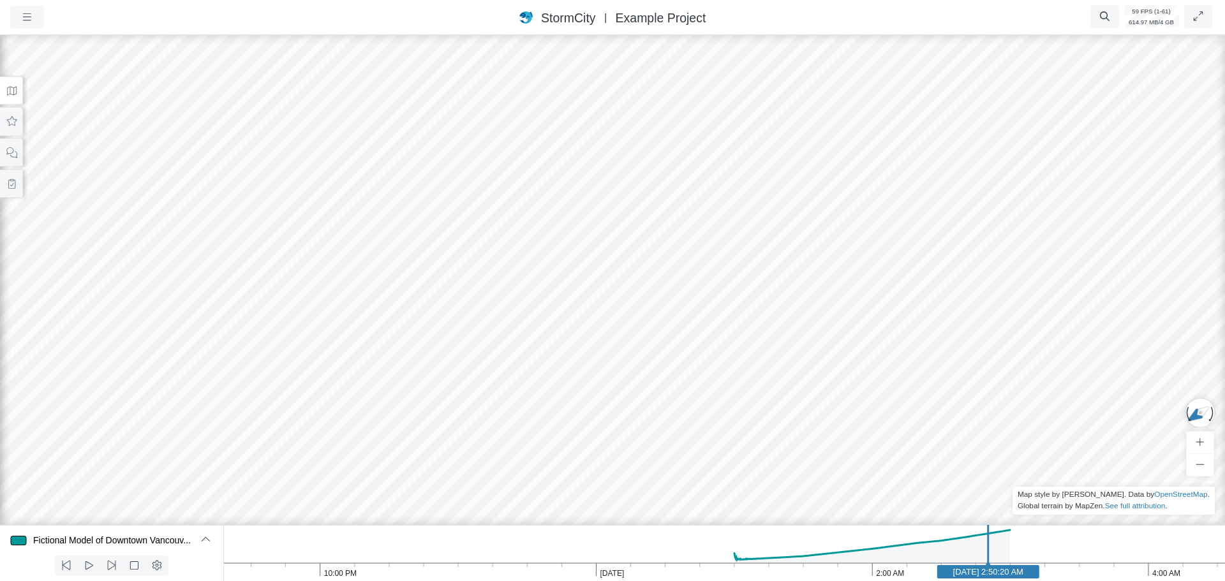
click at [317, 221] on div at bounding box center [612, 307] width 1225 height 549
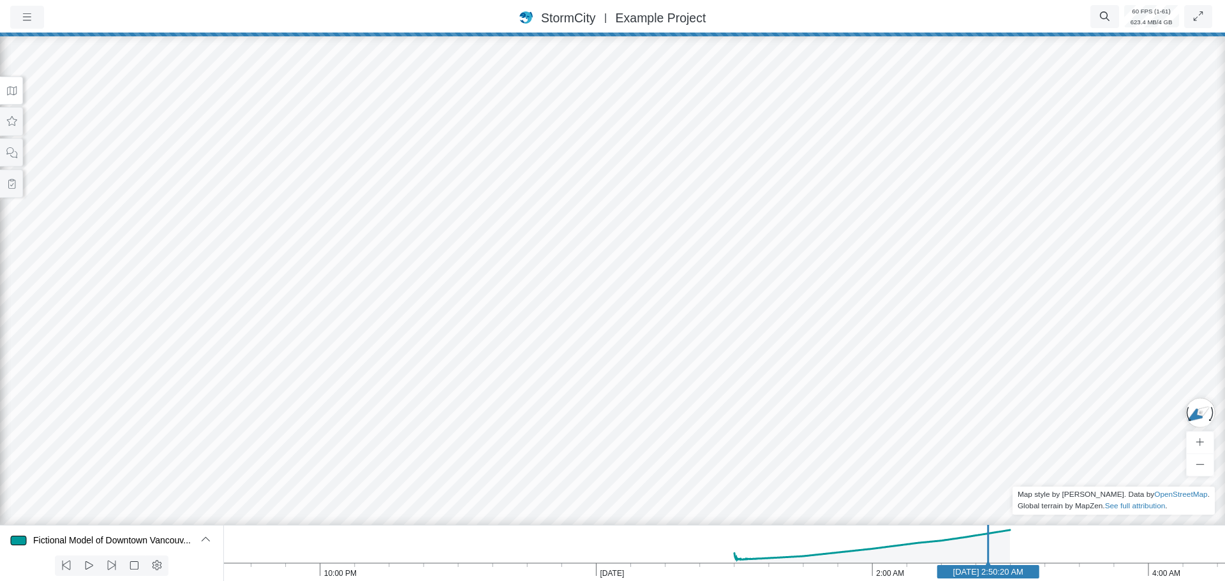
drag, startPoint x: 706, startPoint y: 371, endPoint x: 112, endPoint y: 218, distance: 613.5
click at [112, 218] on div at bounding box center [612, 307] width 1225 height 549
